Goal: Check status: Check status

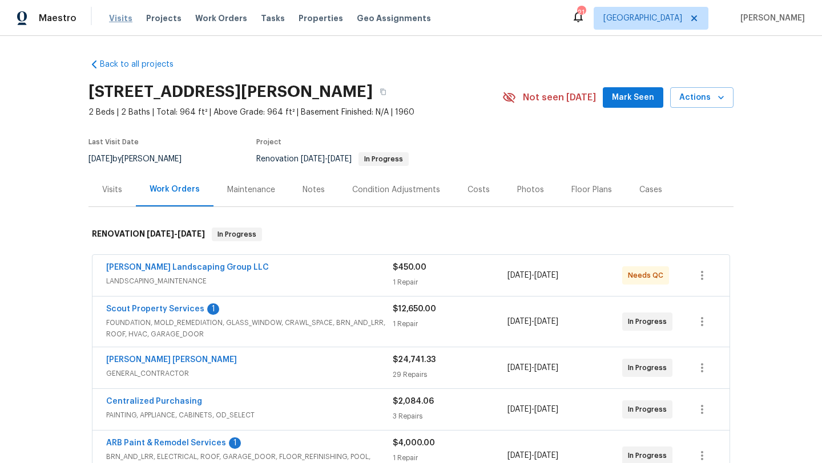
click at [116, 18] on span "Visits" at bounding box center [120, 18] width 23 height 11
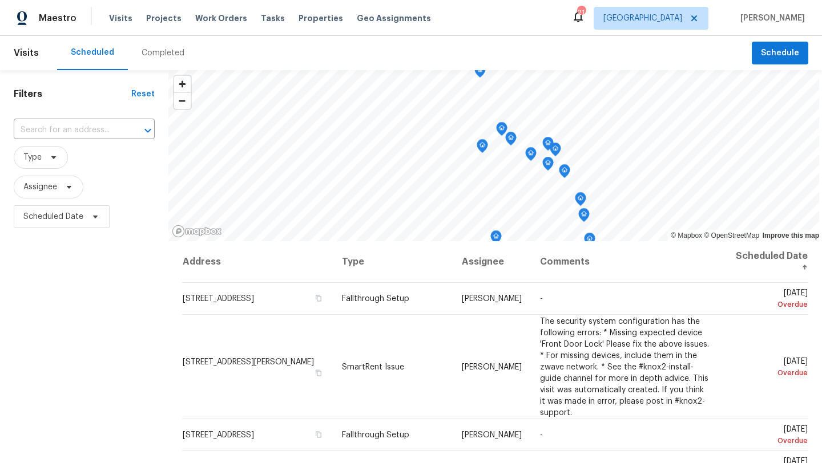
click at [142, 53] on div "Completed" at bounding box center [163, 52] width 43 height 11
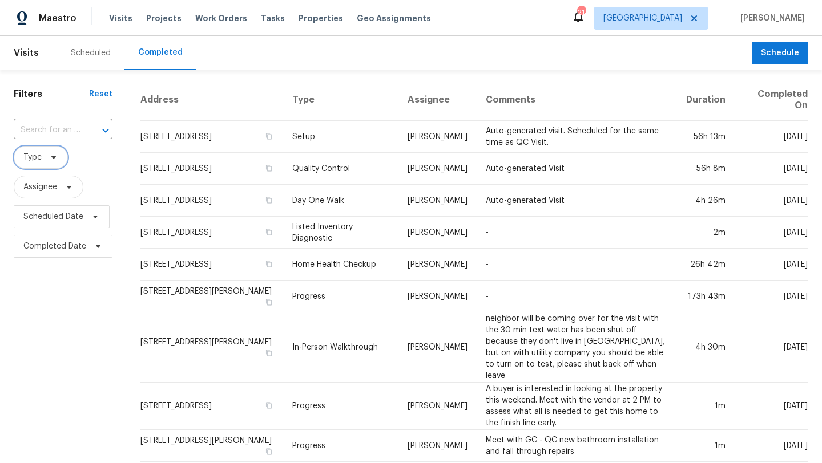
click at [47, 156] on span at bounding box center [52, 157] width 13 height 9
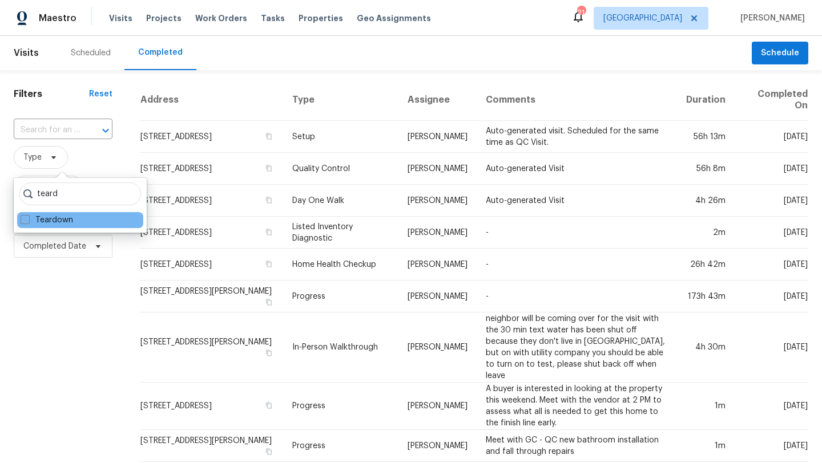
type input "teard"
click at [23, 227] on div "Teardown" at bounding box center [80, 220] width 126 height 16
click at [23, 223] on span at bounding box center [25, 219] width 9 height 9
click at [23, 222] on input "Teardown" at bounding box center [24, 218] width 7 height 7
checkbox input "true"
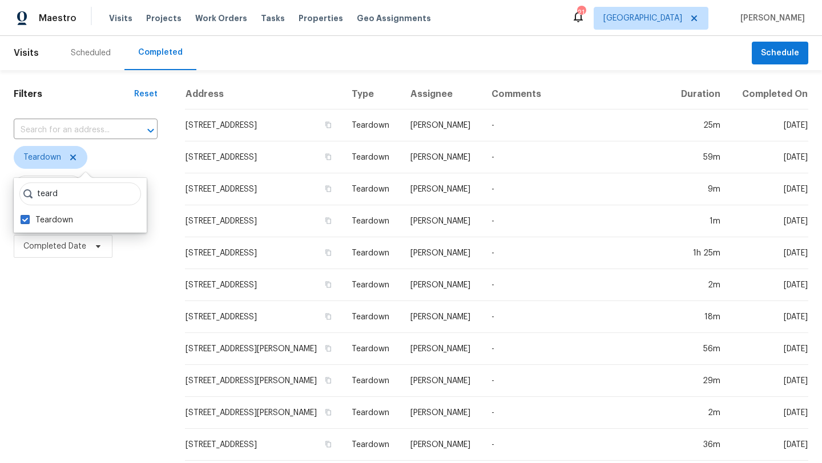
click at [94, 286] on div "Filters Reset ​ Teardown Assignee Scheduled Date Completed Date" at bounding box center [85, 424] width 171 height 709
click at [49, 185] on span "Assignee" at bounding box center [40, 186] width 34 height 11
click at [120, 220] on div at bounding box center [80, 226] width 133 height 37
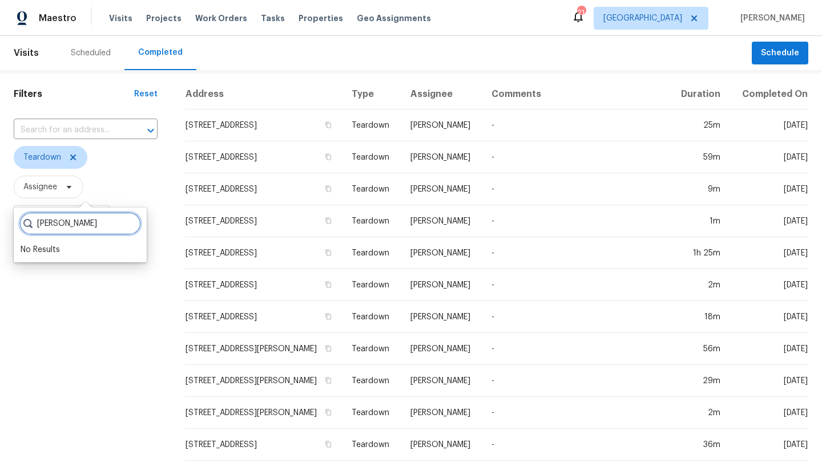
click at [96, 228] on input "lauren bittler" at bounding box center [80, 223] width 122 height 23
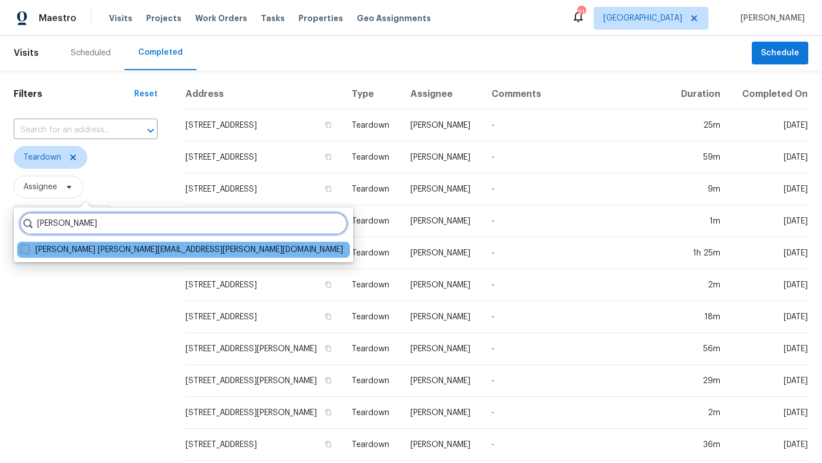
type input "lauren bittler"
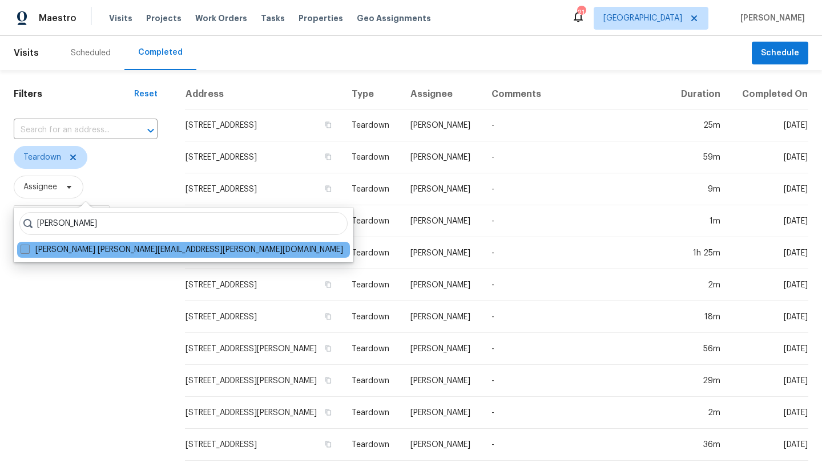
click at [22, 251] on span at bounding box center [25, 249] width 9 height 9
click at [22, 251] on input "Lauren Bittler lauren.bittler@opendoor.com" at bounding box center [24, 247] width 7 height 7
checkbox input "true"
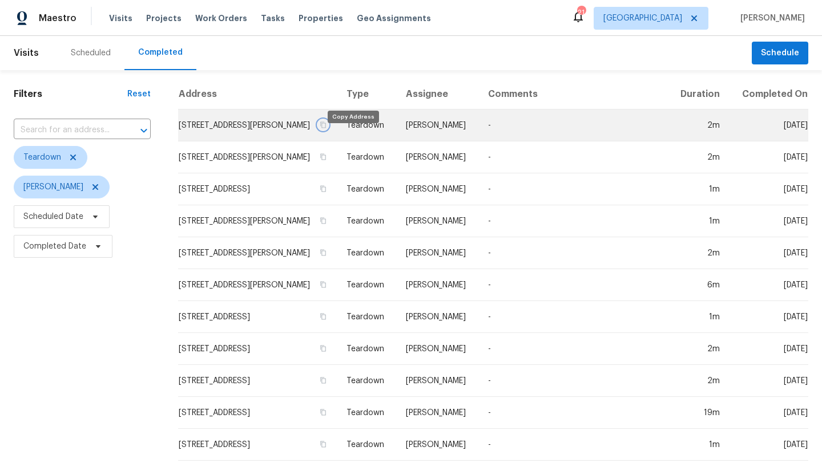
click at [326, 128] on icon "button" at bounding box center [323, 125] width 7 height 7
